Goal: Find specific page/section: Find specific page/section

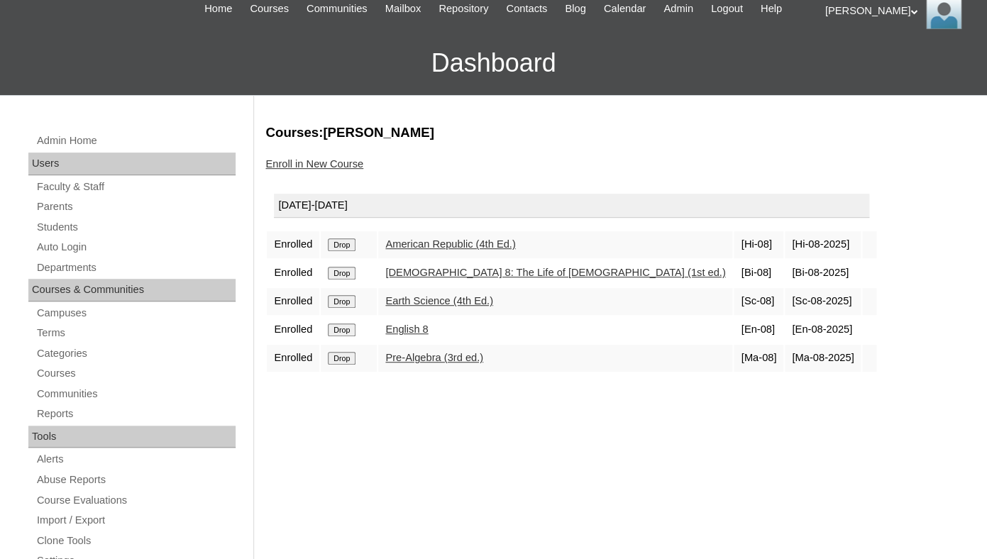
scroll to position [146, 0]
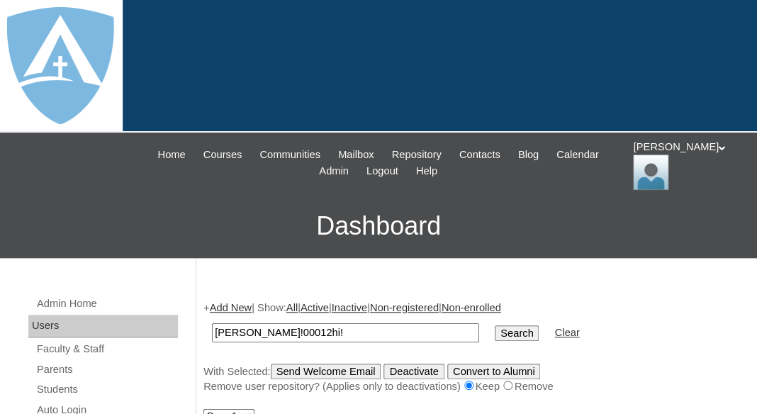
click at [325, 326] on input "Svetlana!00012hi!" at bounding box center [345, 332] width 267 height 19
paste input "[EMAIL_ADDRESS][DOMAIN_NAME]"
type input "[EMAIL_ADDRESS][DOMAIN_NAME]"
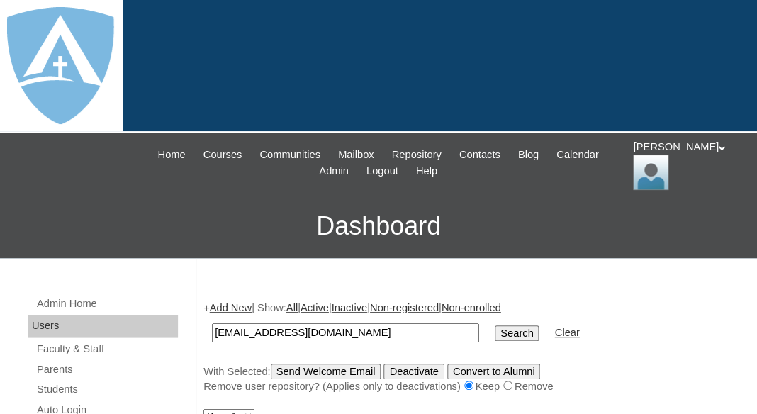
click at [495, 326] on input "Search" at bounding box center [517, 334] width 44 height 16
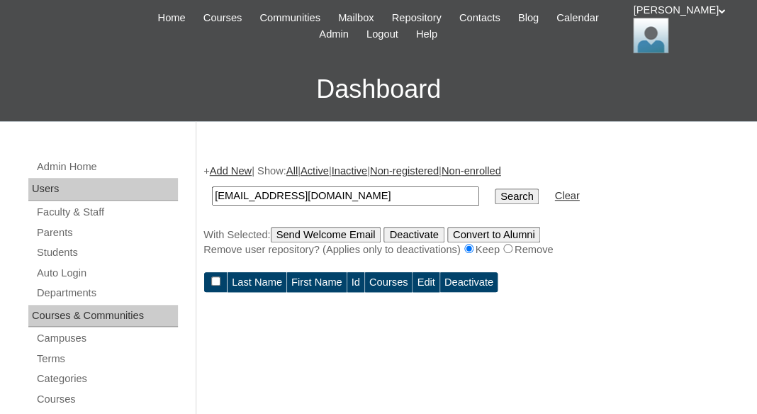
scroll to position [139, 0]
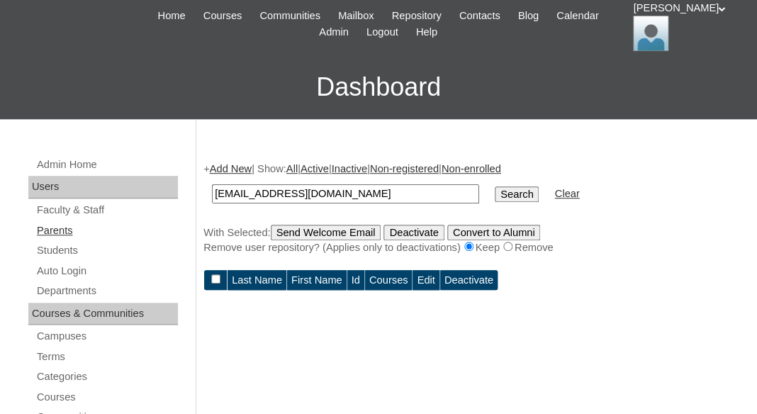
click at [46, 226] on link "Parents" at bounding box center [106, 231] width 143 height 18
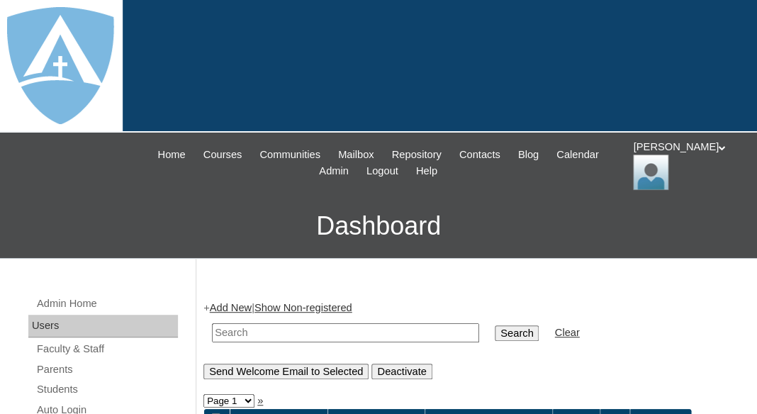
click at [256, 333] on input "text" at bounding box center [345, 332] width 267 height 19
paste input "[EMAIL_ADDRESS][DOMAIN_NAME]"
type input "[EMAIL_ADDRESS][DOMAIN_NAME]"
click at [495, 326] on input "Search" at bounding box center [517, 334] width 44 height 16
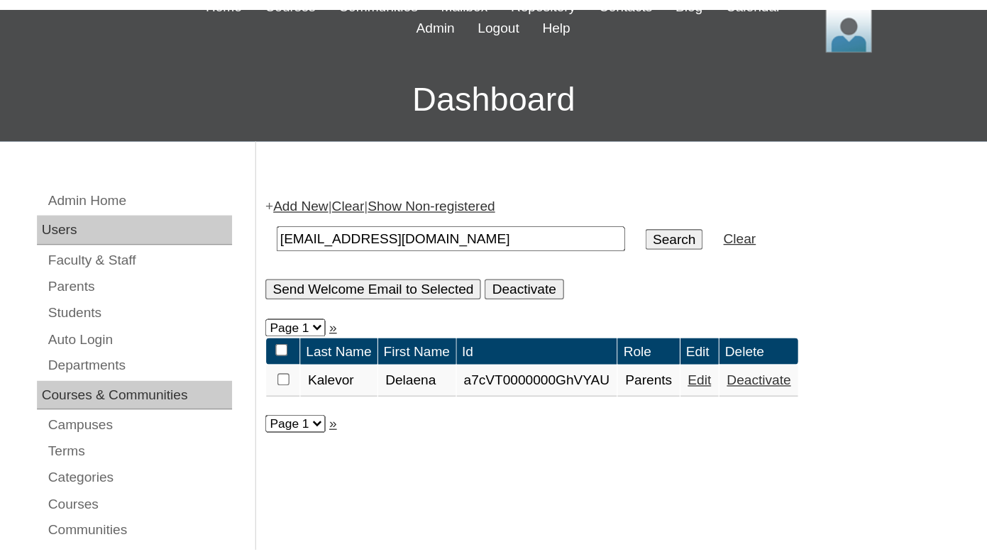
scroll to position [201, 0]
